Goal: Task Accomplishment & Management: Use online tool/utility

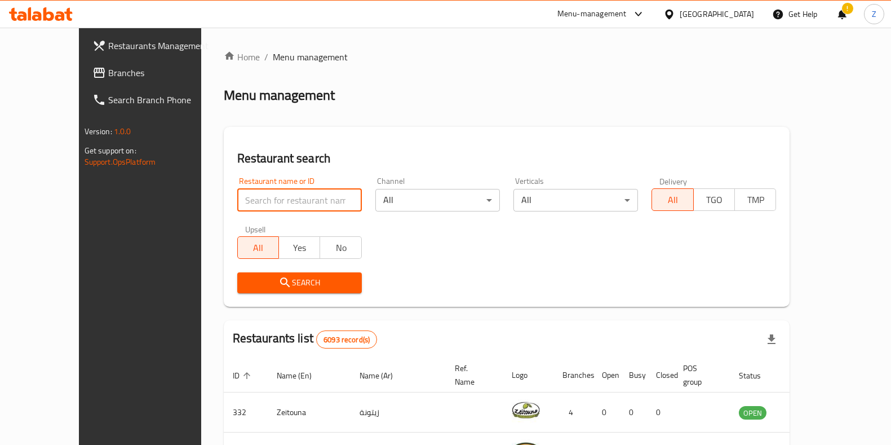
click at [245, 198] on input "search" at bounding box center [299, 200] width 125 height 23
type input "green spoon"
click button "Search" at bounding box center [299, 282] width 125 height 21
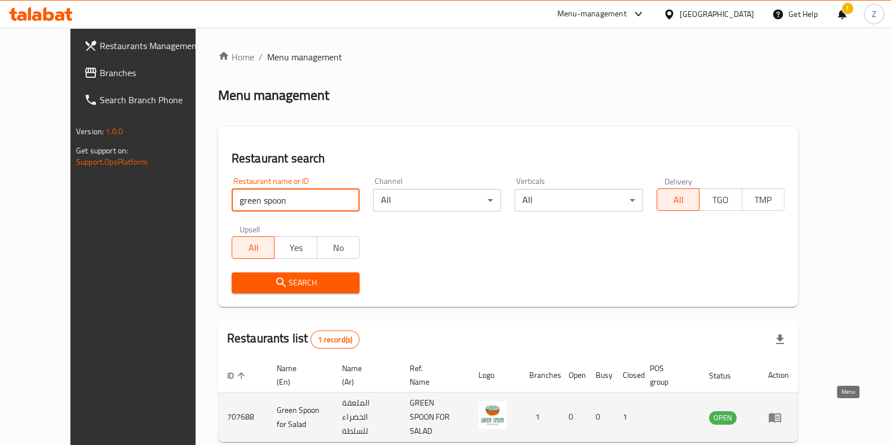
click at [782, 410] on icon "enhanced table" at bounding box center [775, 417] width 14 height 14
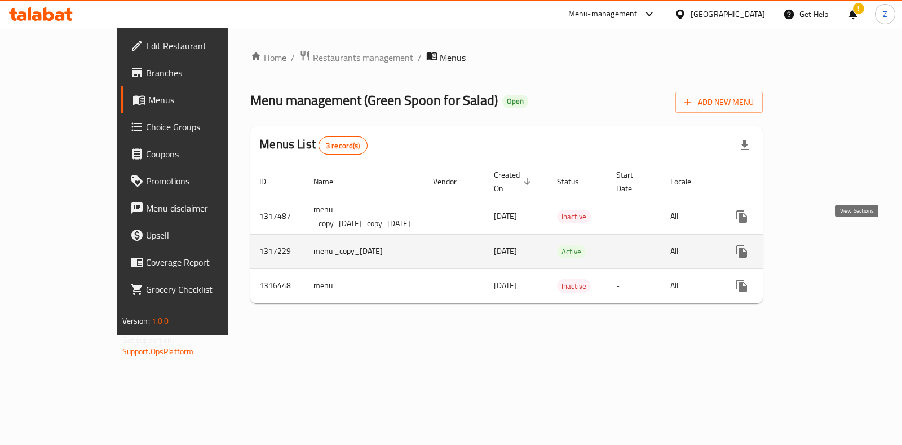
click at [830, 245] on icon "enhanced table" at bounding box center [823, 252] width 14 height 14
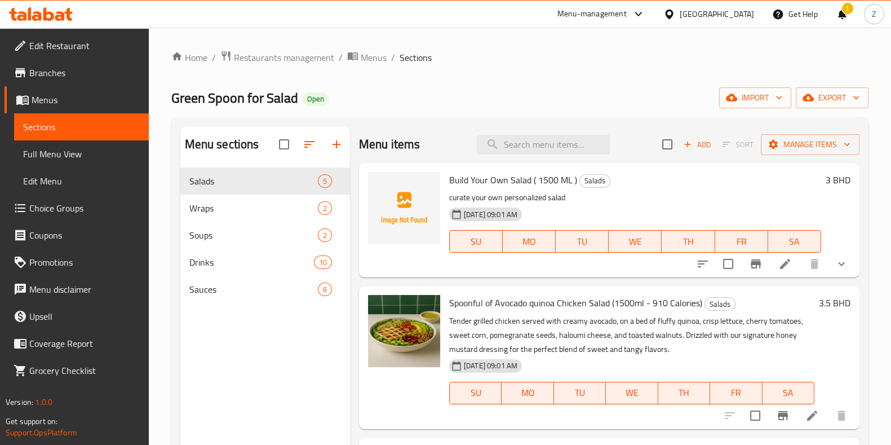
click at [62, 207] on span "Choice Groups" at bounding box center [84, 208] width 110 height 14
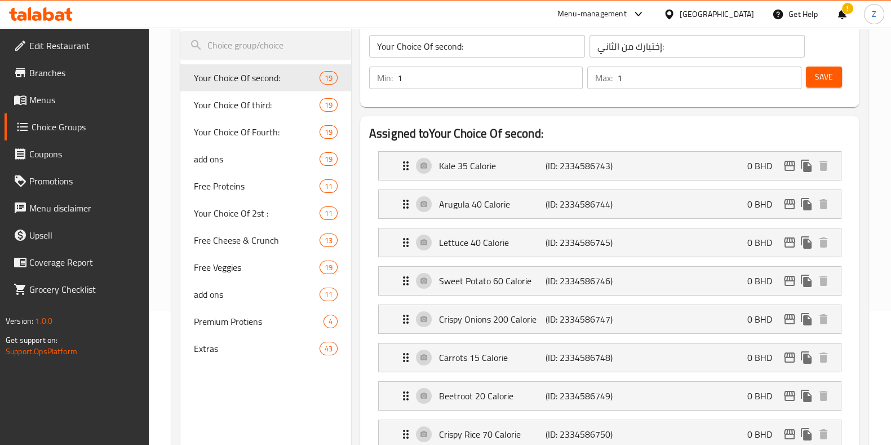
scroll to position [143, 0]
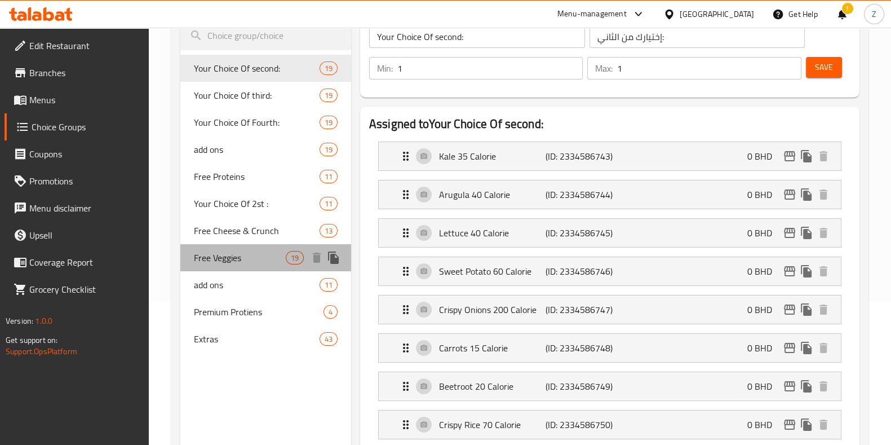
click at [265, 258] on span "Free Veggies" at bounding box center [240, 258] width 92 height 14
type input "Free Veggies"
type input "الخضروات المجانية"
type input "4"
